Goal: Information Seeking & Learning: Learn about a topic

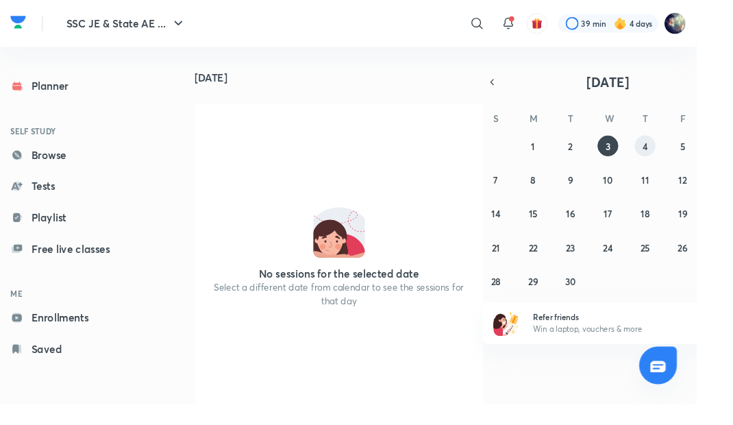
click at [677, 160] on abbr "4" at bounding box center [678, 153] width 5 height 13
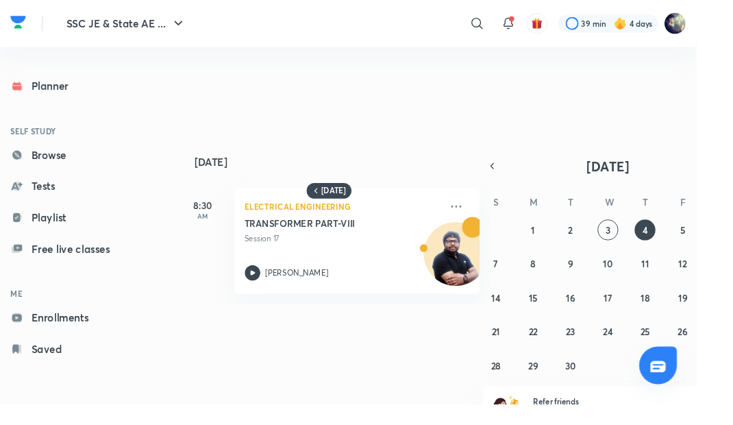
click at [41, 166] on link "Browse" at bounding box center [74, 162] width 148 height 27
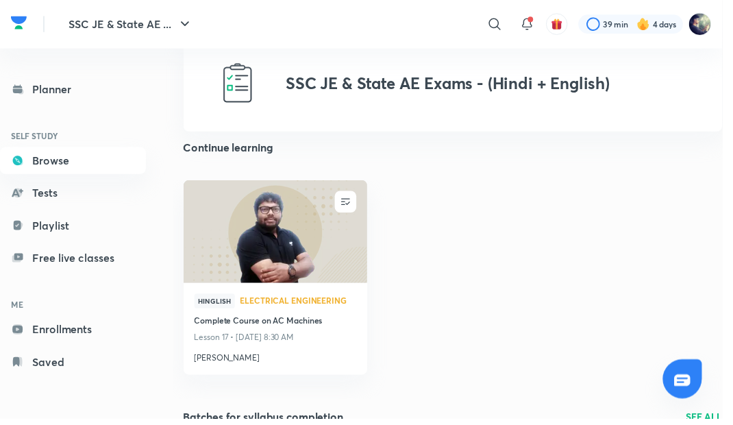
scroll to position [16, 0]
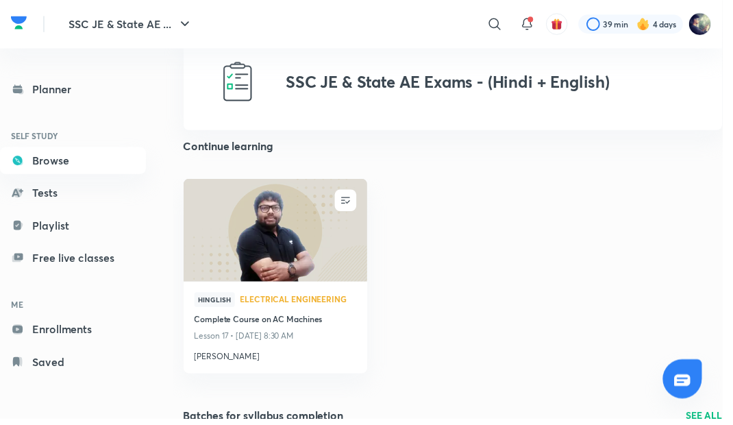
click at [215, 262] on img at bounding box center [279, 233] width 190 height 106
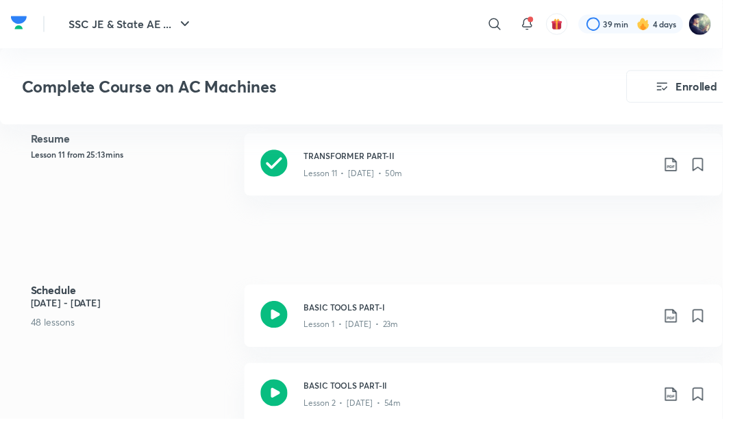
scroll to position [570, 0]
click at [278, 163] on icon at bounding box center [277, 165] width 27 height 27
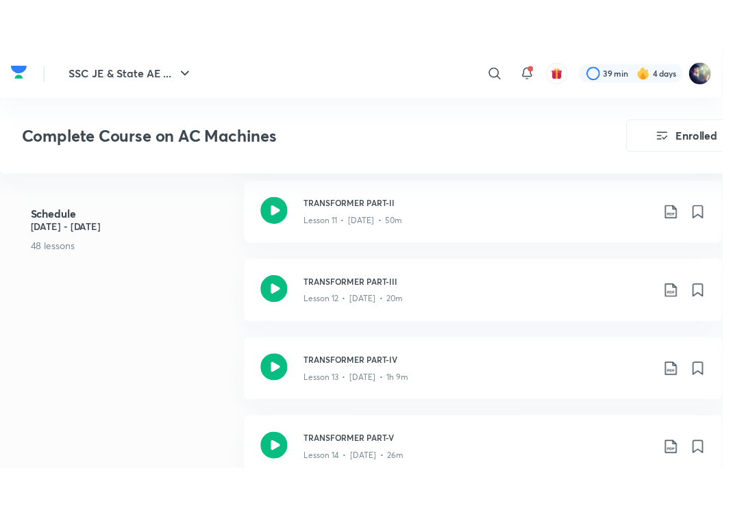
scroll to position [1523, 0]
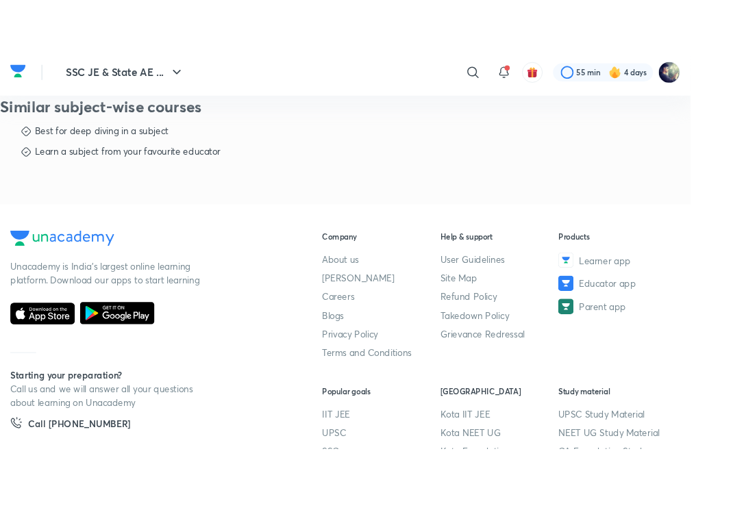
scroll to position [707, 0]
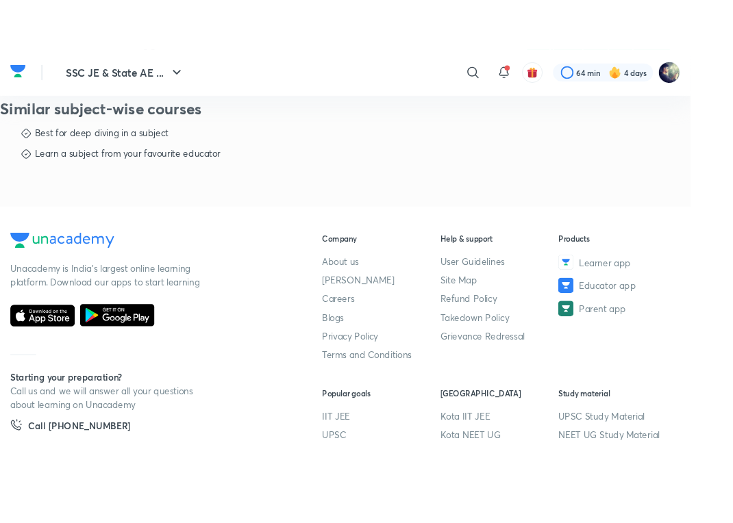
scroll to position [637, 0]
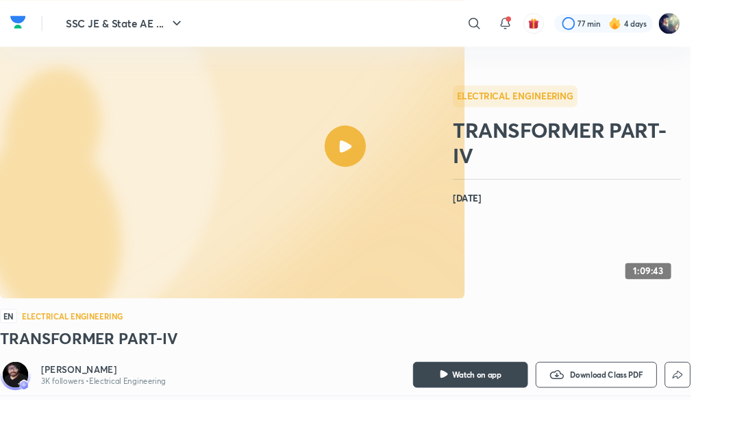
scroll to position [136, 0]
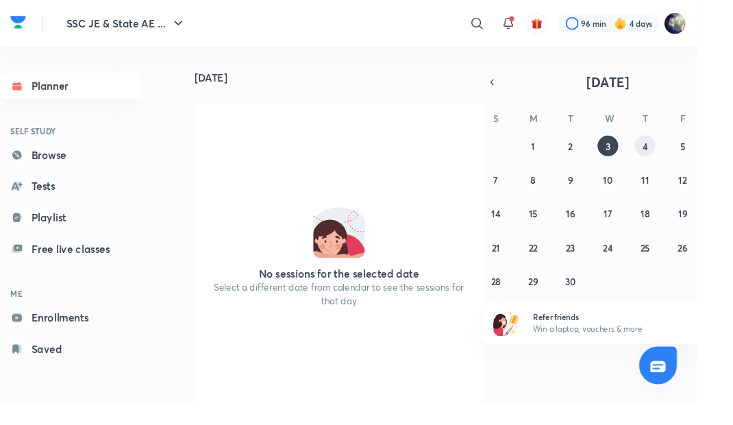
click at [684, 164] on button "4" at bounding box center [679, 153] width 22 height 22
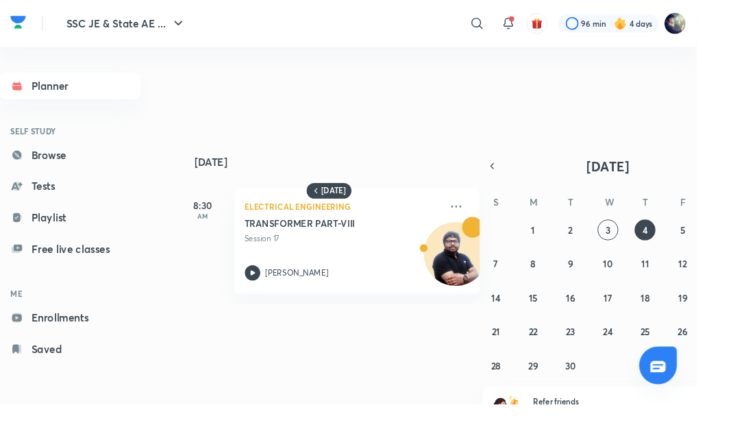
click at [534, 21] on icon at bounding box center [535, 24] width 16 height 16
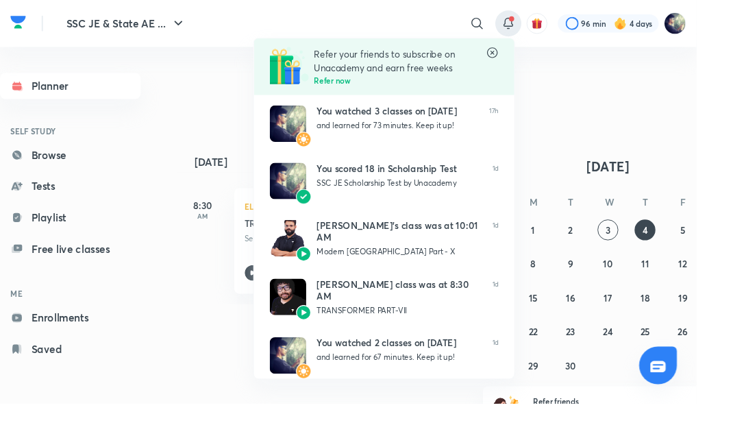
click at [79, 166] on div at bounding box center [366, 212] width 733 height 425
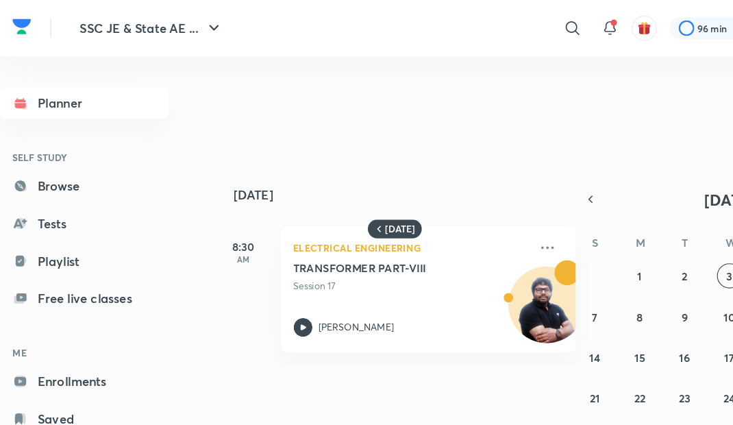
click at [74, 164] on link "Browse" at bounding box center [74, 162] width 148 height 27
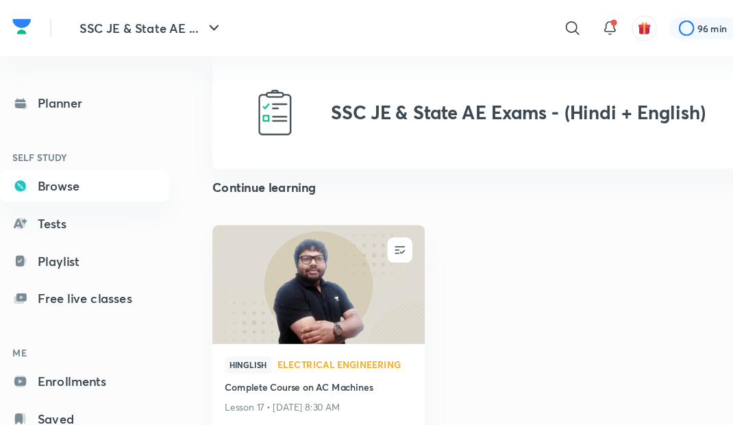
click at [86, 163] on link "Browse" at bounding box center [74, 162] width 148 height 27
click at [84, 92] on link "Planner" at bounding box center [74, 90] width 148 height 27
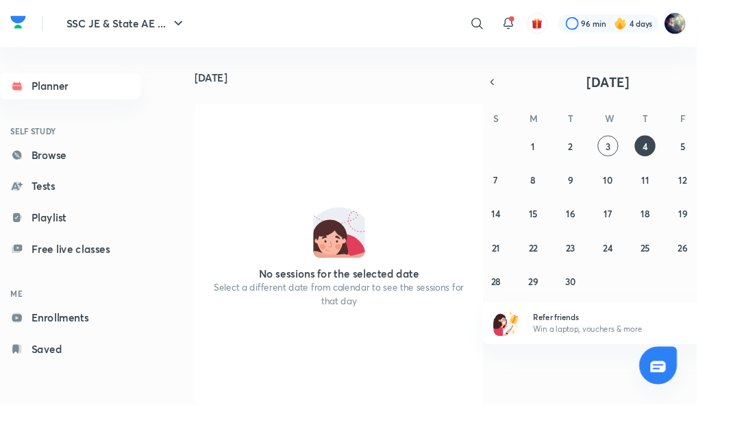
click at [106, 166] on link "Browse" at bounding box center [74, 162] width 148 height 27
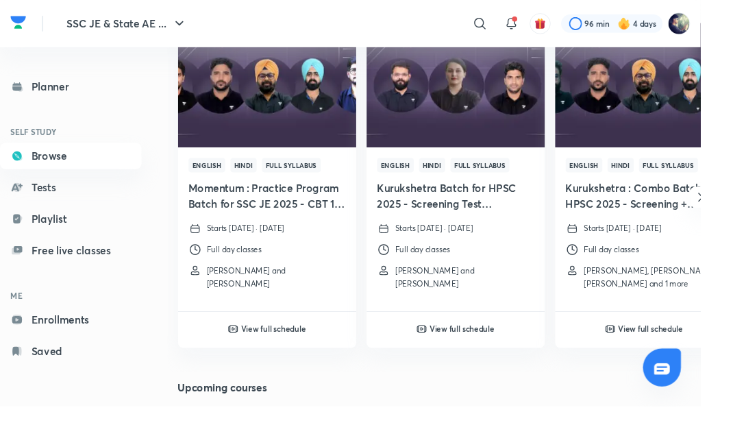
scroll to position [448, 0]
click at [728, 212] on icon "button" at bounding box center [733, 206] width 16 height 16
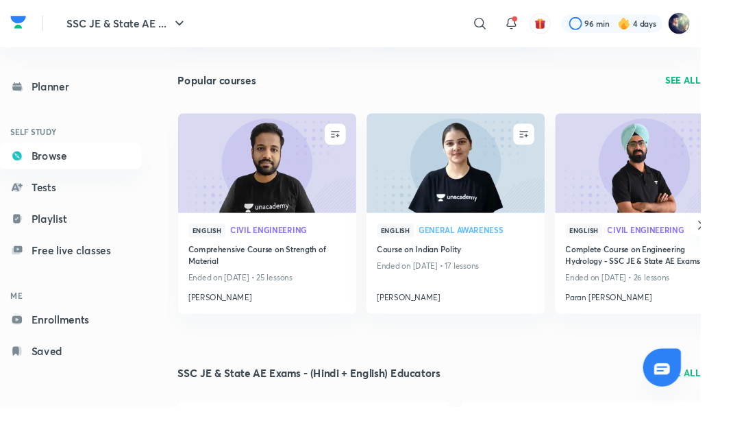
scroll to position [1055, 0]
click at [530, 268] on h4 "Course on Indian Polity" at bounding box center [477, 260] width 164 height 15
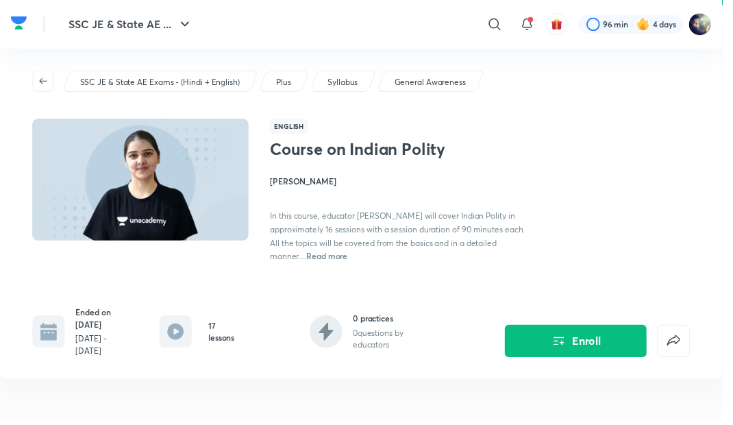
click at [615, 333] on button "Enroll" at bounding box center [584, 345] width 144 height 33
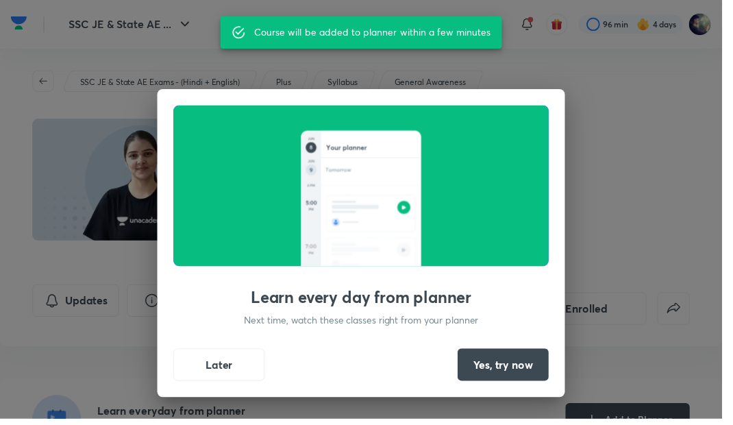
click at [540, 381] on button "Yes, try now" at bounding box center [510, 369] width 92 height 33
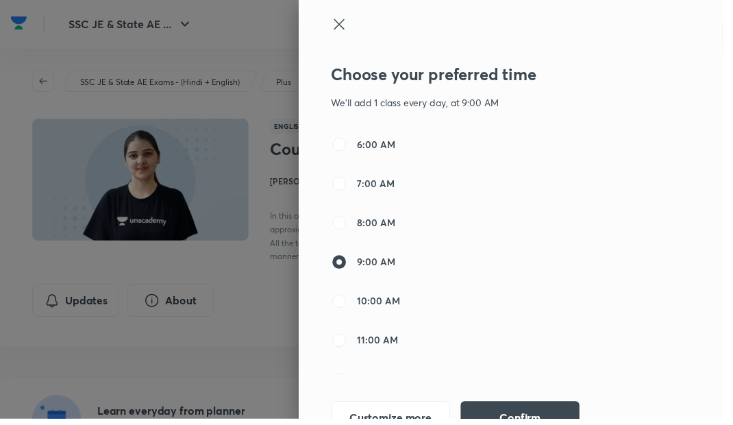
click at [398, 345] on span "11:00 AM" at bounding box center [383, 345] width 42 height 14
click at [353, 345] on input "11:00 AM" at bounding box center [344, 345] width 16 height 16
radio input "false"
radio input "true"
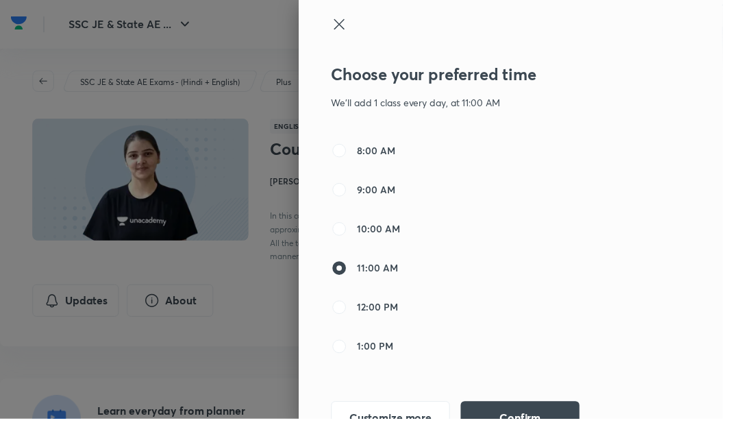
scroll to position [87, 0]
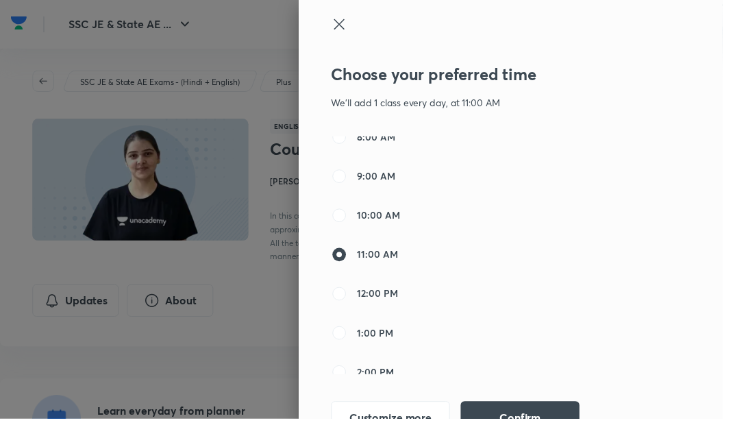
click at [563, 417] on button "Confirm" at bounding box center [528, 423] width 121 height 33
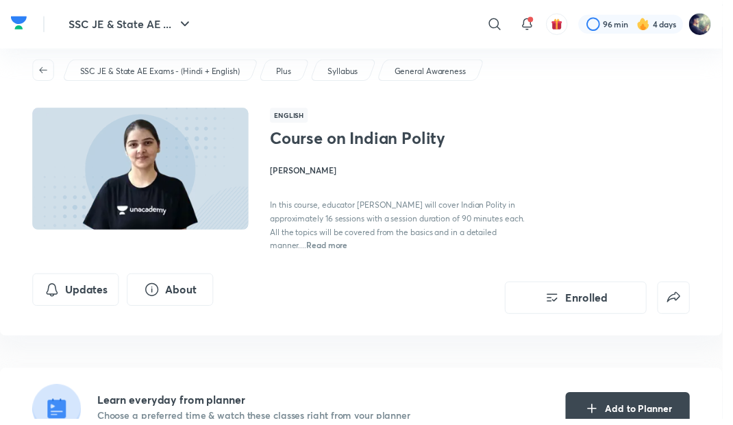
scroll to position [12, 0]
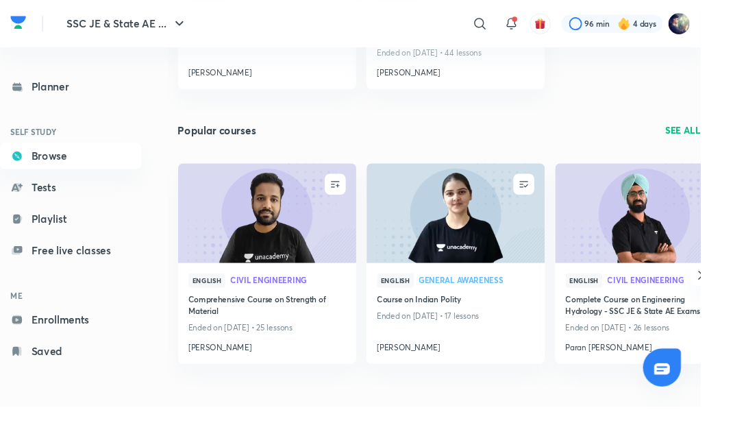
scroll to position [1003, 0]
click at [732, 296] on button "button" at bounding box center [733, 287] width 22 height 22
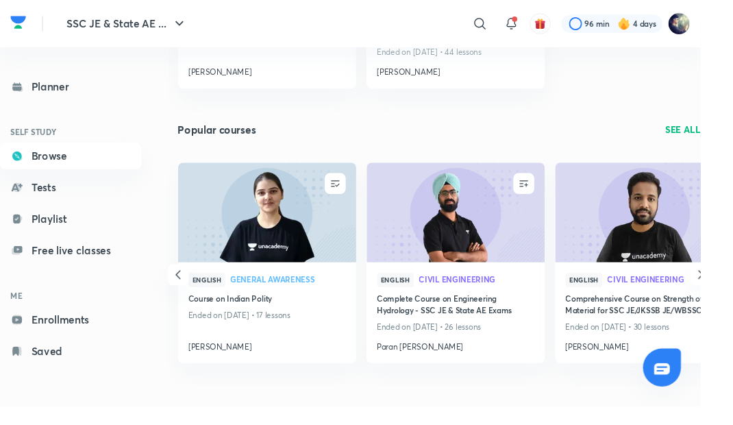
click at [731, 295] on button "button" at bounding box center [733, 287] width 22 height 22
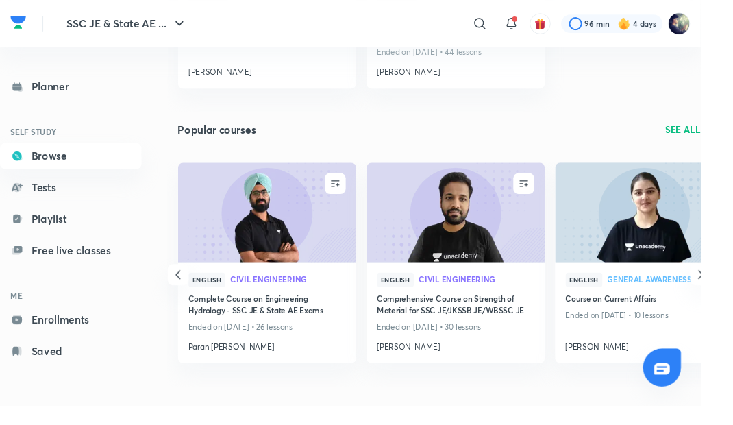
click at [185, 274] on div "ENROLL English Civil Engineering Comprehensive Course on Strength of Material E…" at bounding box center [459, 287] width 569 height 234
click at [187, 290] on icon "button" at bounding box center [186, 287] width 5 height 10
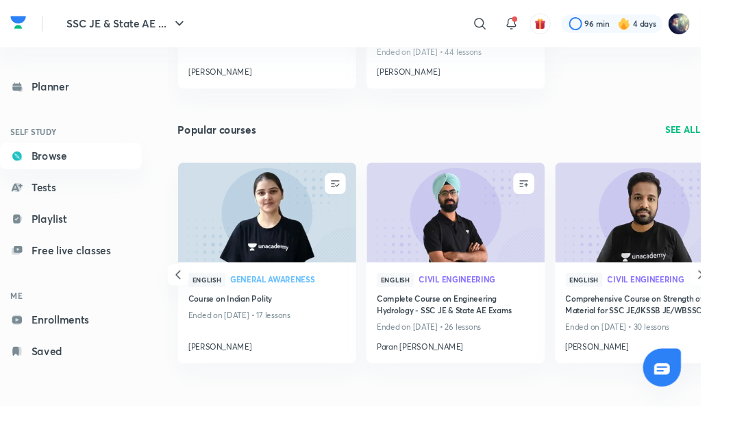
click at [732, 292] on icon "button" at bounding box center [733, 287] width 16 height 16
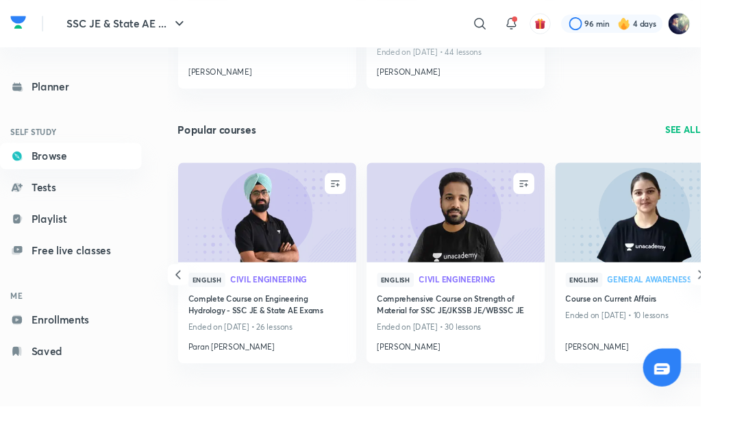
click at [732, 292] on icon "button" at bounding box center [733, 287] width 16 height 16
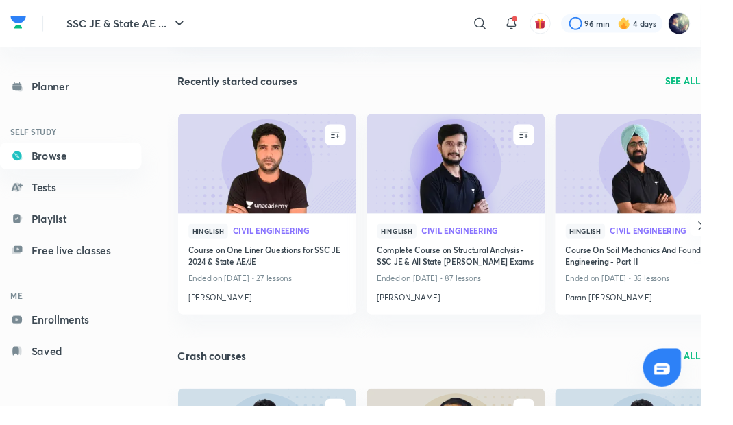
scroll to position [2111, 0]
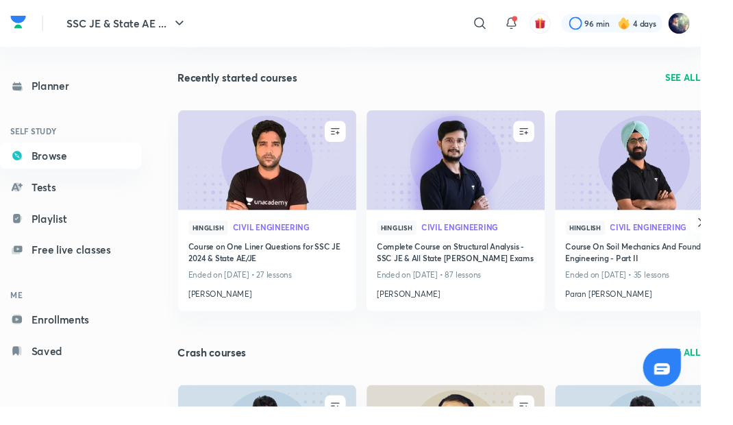
click at [731, 237] on icon "button" at bounding box center [733, 233] width 16 height 16
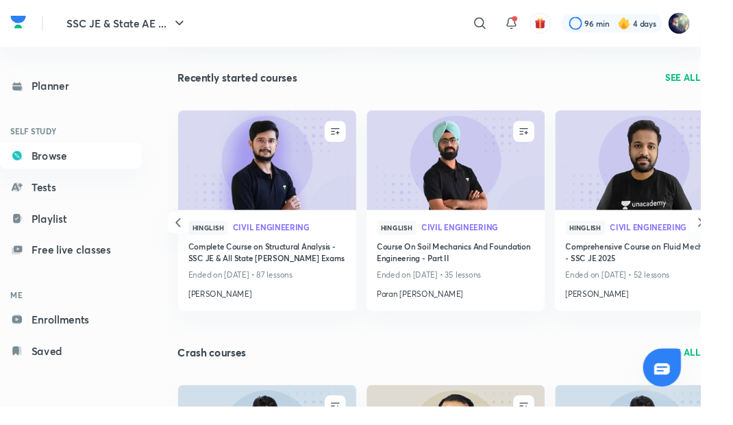
click at [732, 242] on button "button" at bounding box center [733, 233] width 22 height 22
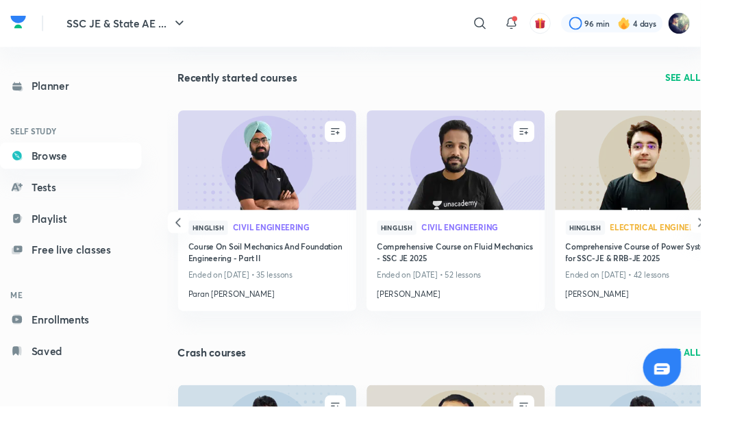
click at [732, 241] on link "Electrical Engineering" at bounding box center [697, 239] width 118 height 10
click at [732, 240] on icon "button" at bounding box center [733, 233] width 16 height 16
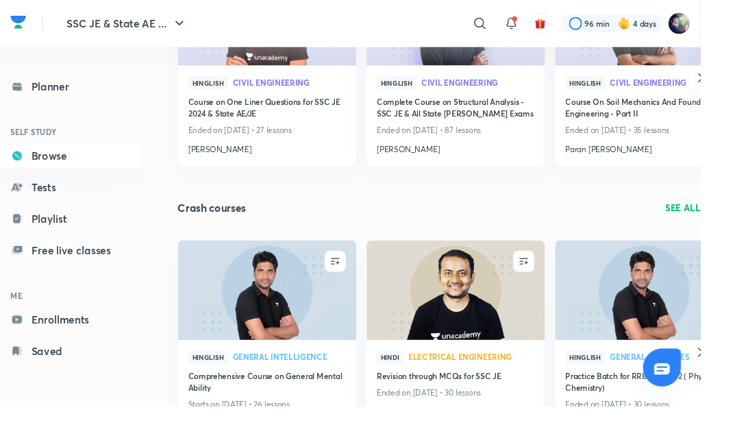
scroll to position [2264, 0]
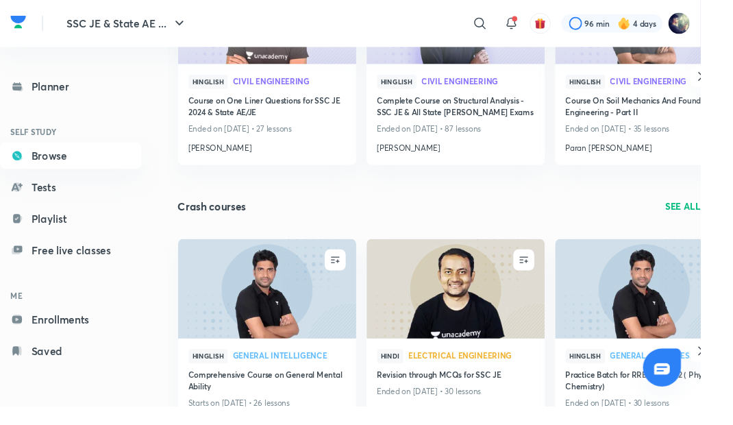
click at [732, 371] on icon "button" at bounding box center [733, 367] width 16 height 16
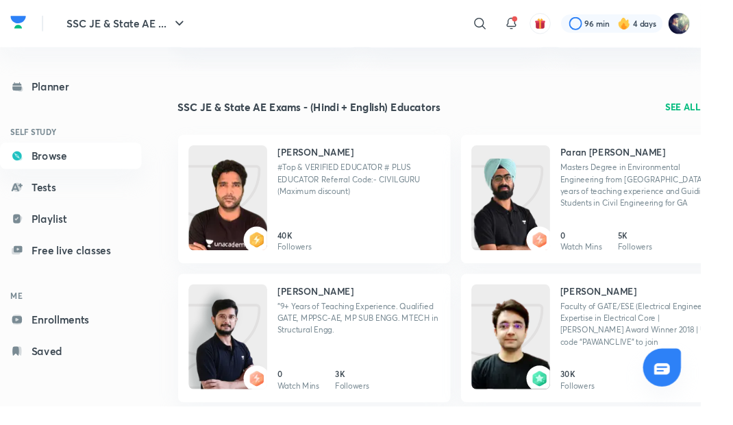
scroll to position [1333, 0]
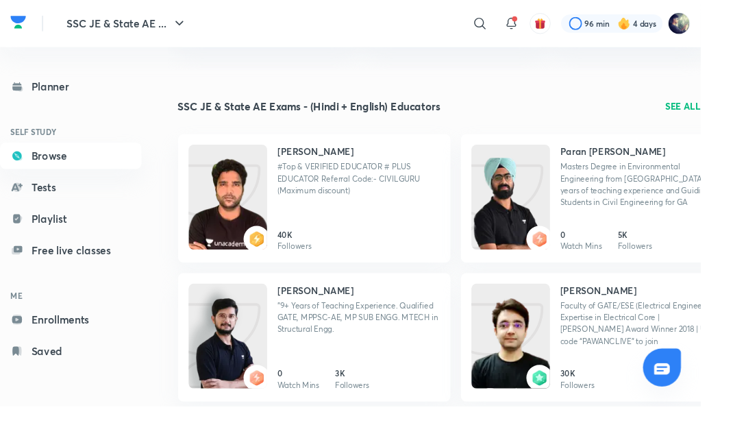
click at [725, 105] on p "SEE ALL" at bounding box center [714, 111] width 37 height 14
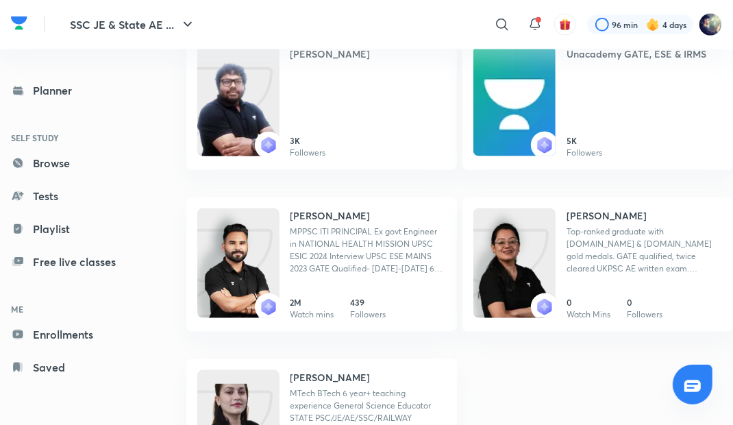
scroll to position [1013, 0]
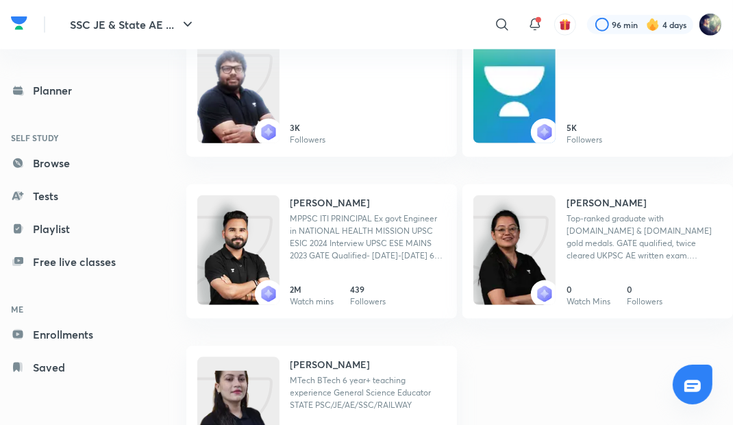
click at [680, 257] on p "Top-ranked graduate with [DOMAIN_NAME] & [DOMAIN_NAME] gold medals. GATE qualif…" at bounding box center [643, 236] width 155 height 49
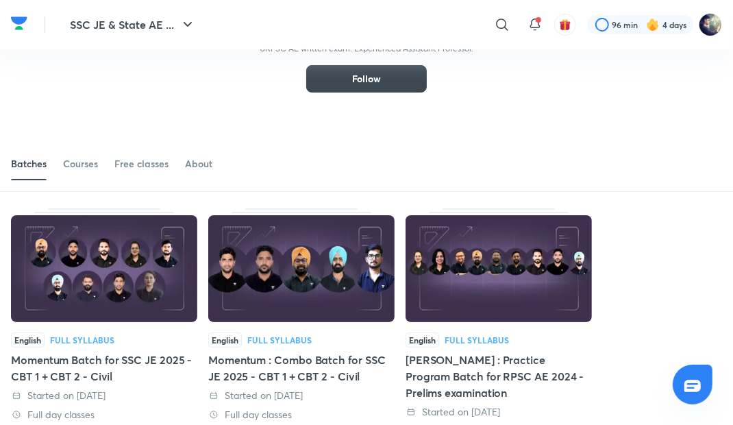
scroll to position [94, 0]
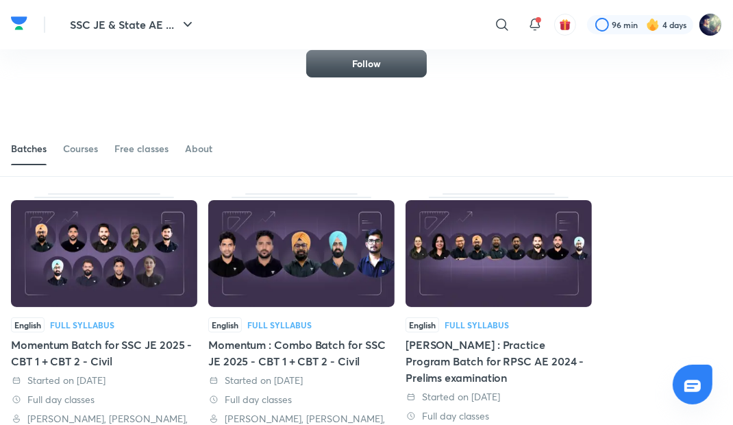
click at [73, 145] on div "Courses" at bounding box center [80, 149] width 35 height 14
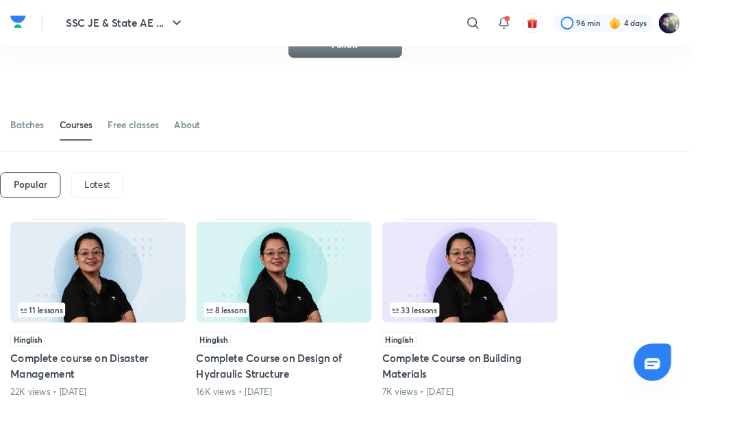
scroll to position [91, 0]
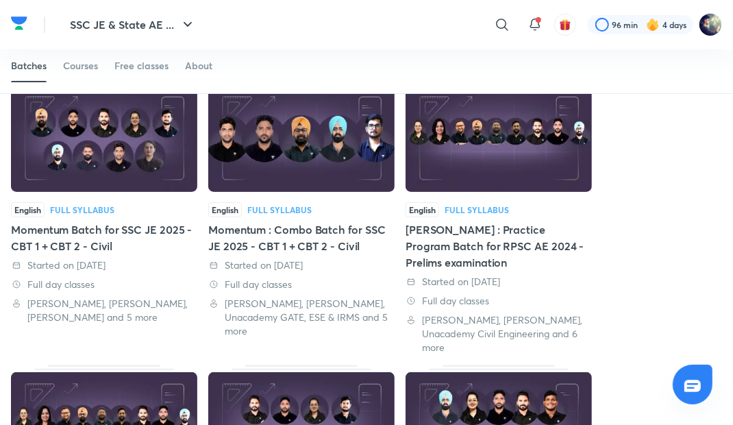
scroll to position [211, 0]
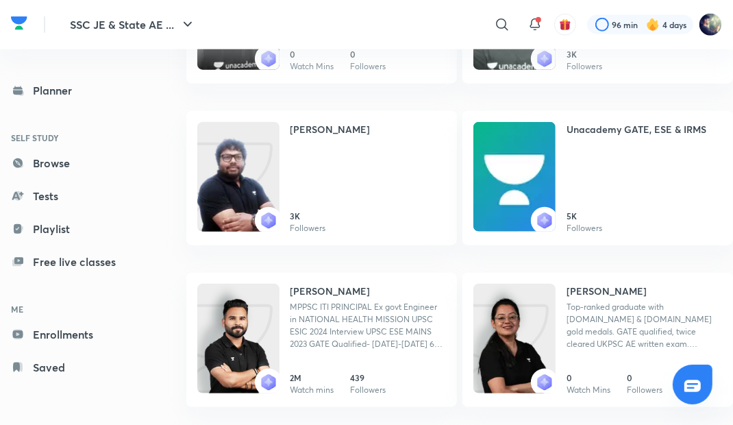
scroll to position [1013, 0]
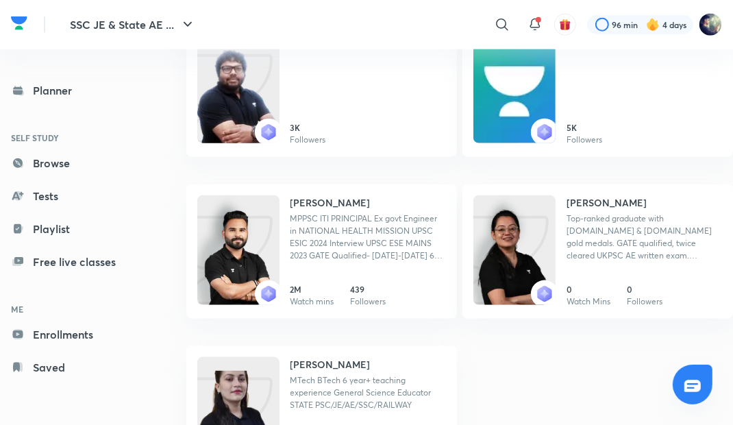
click at [372, 386] on p "MTech BTech 6 year+ teaching experience General Science Educator STATE PSC/JE/A…" at bounding box center [367, 392] width 155 height 37
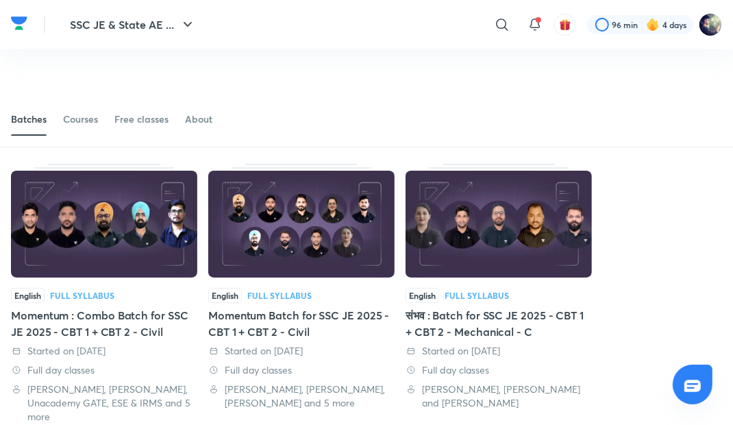
scroll to position [86, 0]
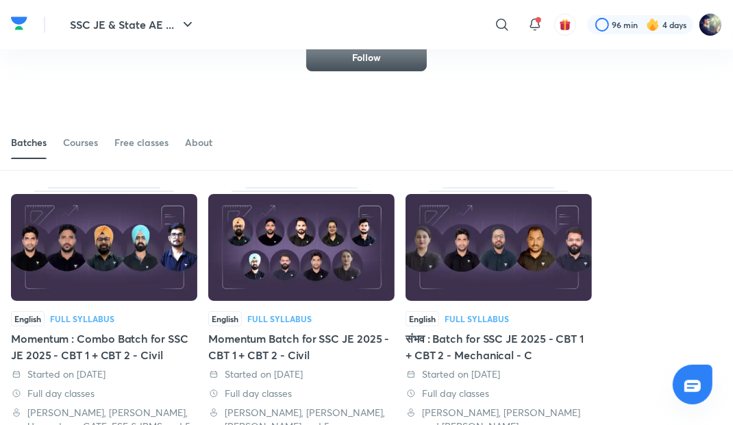
click at [76, 145] on div "Courses" at bounding box center [80, 143] width 35 height 14
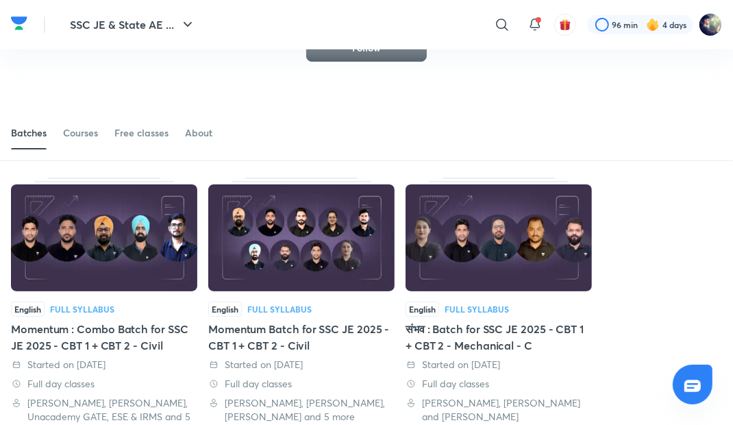
scroll to position [79, 0]
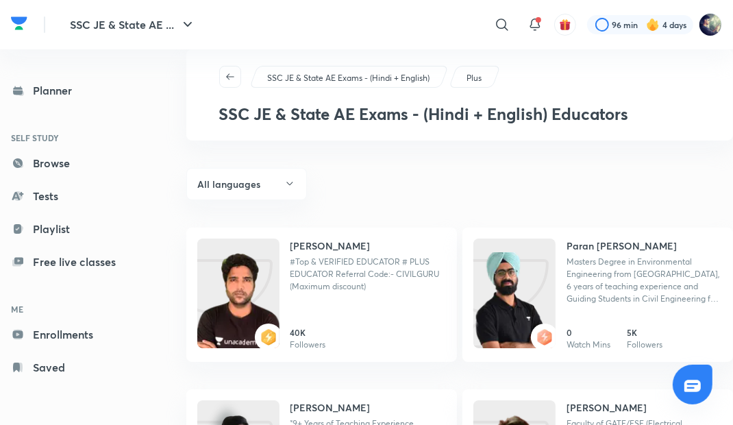
click at [276, 192] on button "All languages" at bounding box center [246, 184] width 121 height 32
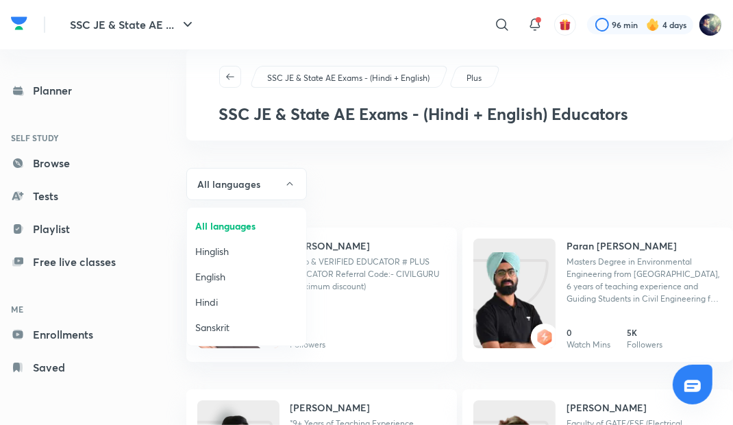
click at [256, 281] on span "English" at bounding box center [246, 276] width 103 height 14
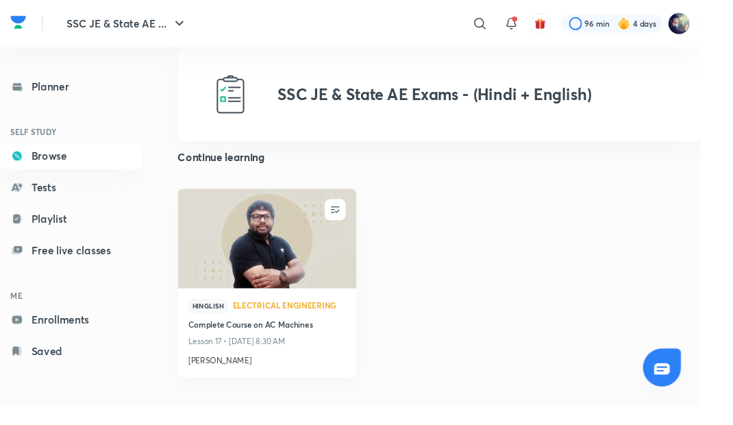
click at [116, 201] on link "Tests" at bounding box center [74, 195] width 148 height 27
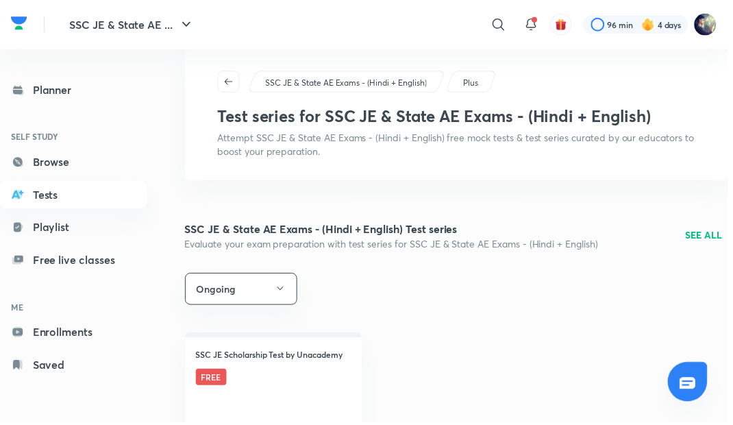
click at [105, 225] on link "Playlist" at bounding box center [74, 228] width 148 height 27
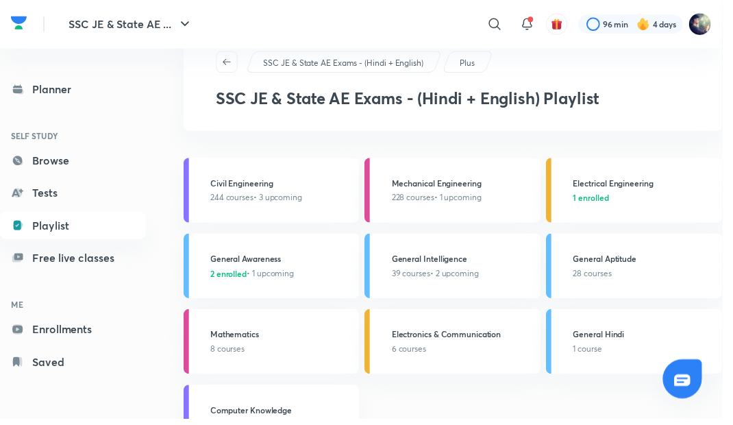
scroll to position [14, 0]
click at [299, 273] on span "2 enrolled • 1 upcoming" at bounding box center [256, 277] width 85 height 12
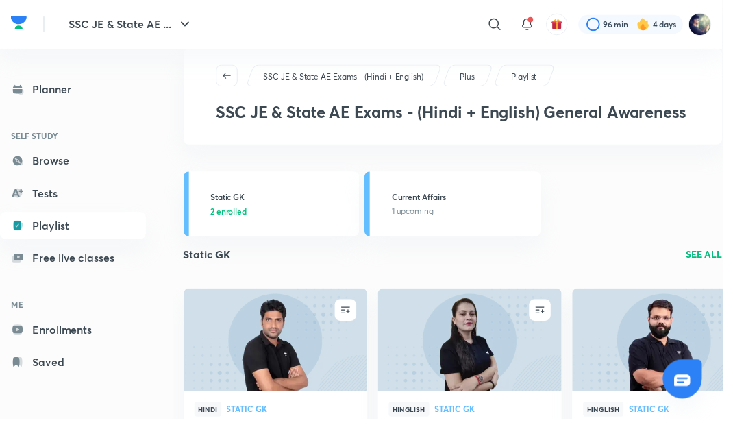
click at [312, 214] on p "2 enrolled" at bounding box center [285, 214] width 143 height 12
click at [132, 269] on link "Free live classes" at bounding box center [74, 261] width 148 height 27
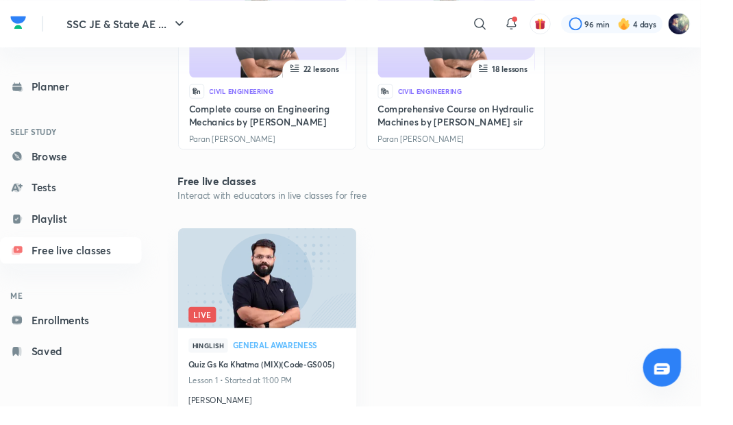
scroll to position [503, 0]
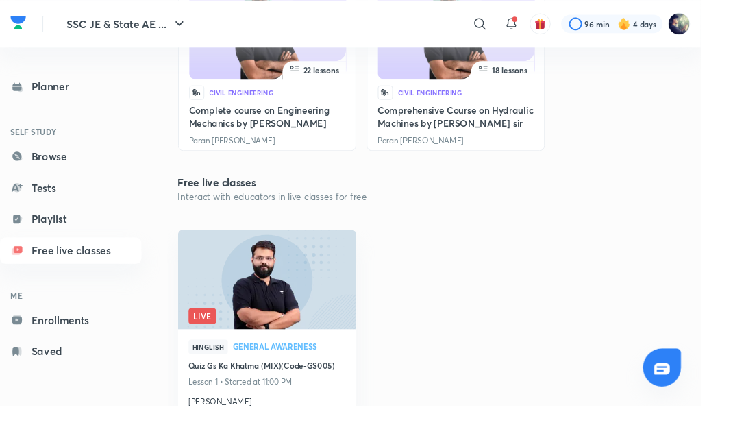
click at [83, 161] on link "Browse" at bounding box center [74, 162] width 148 height 27
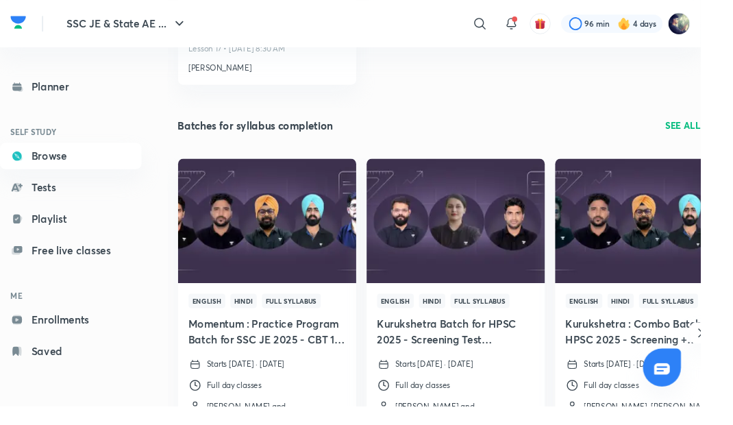
scroll to position [308, 0]
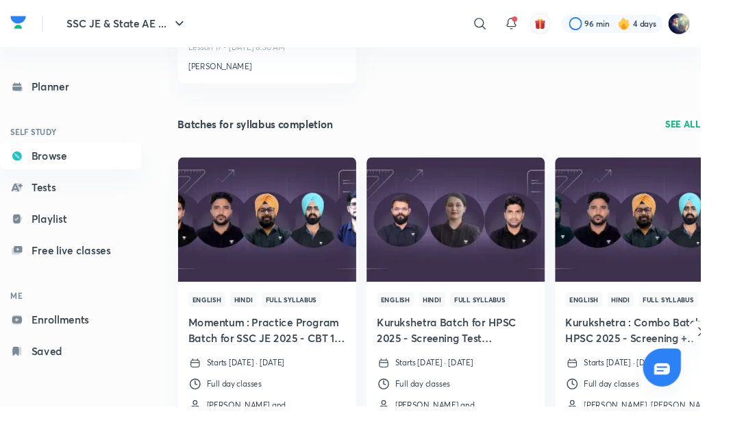
click at [731, 131] on p "SEE ALL" at bounding box center [714, 130] width 37 height 14
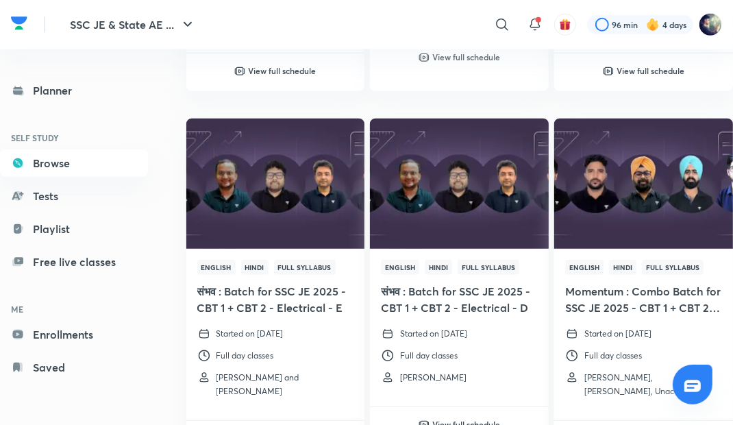
scroll to position [785, 0]
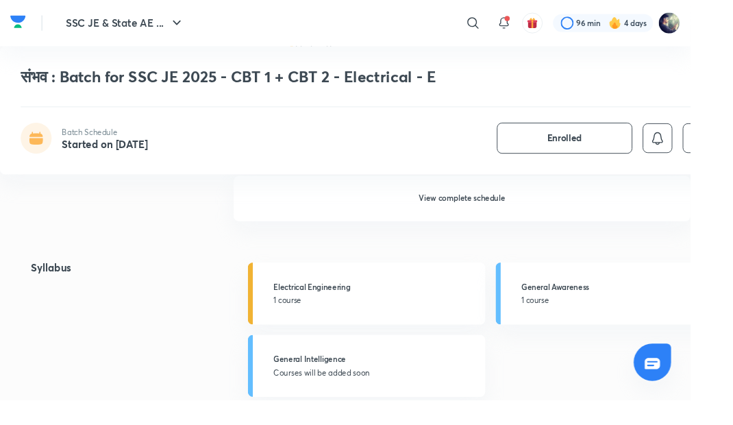
scroll to position [1203, 0]
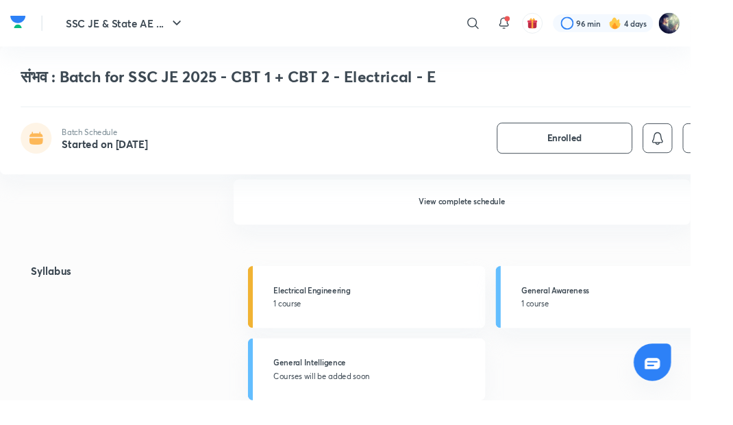
click at [481, 214] on h6 "View complete schedule" at bounding box center [490, 214] width 485 height 48
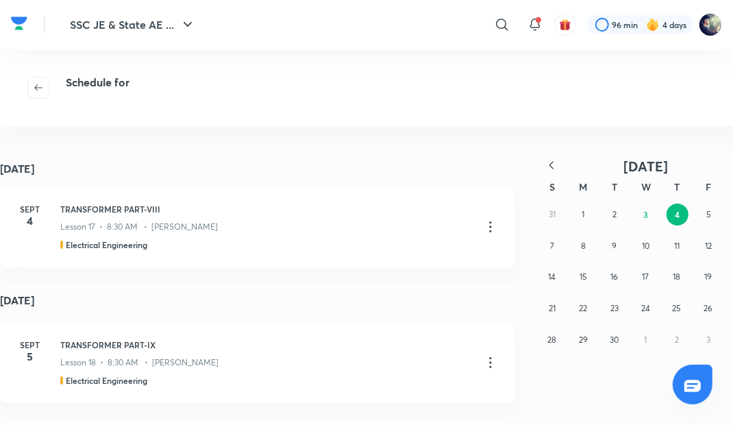
scroll to position [48, 0]
